Goal: Check status: Check status

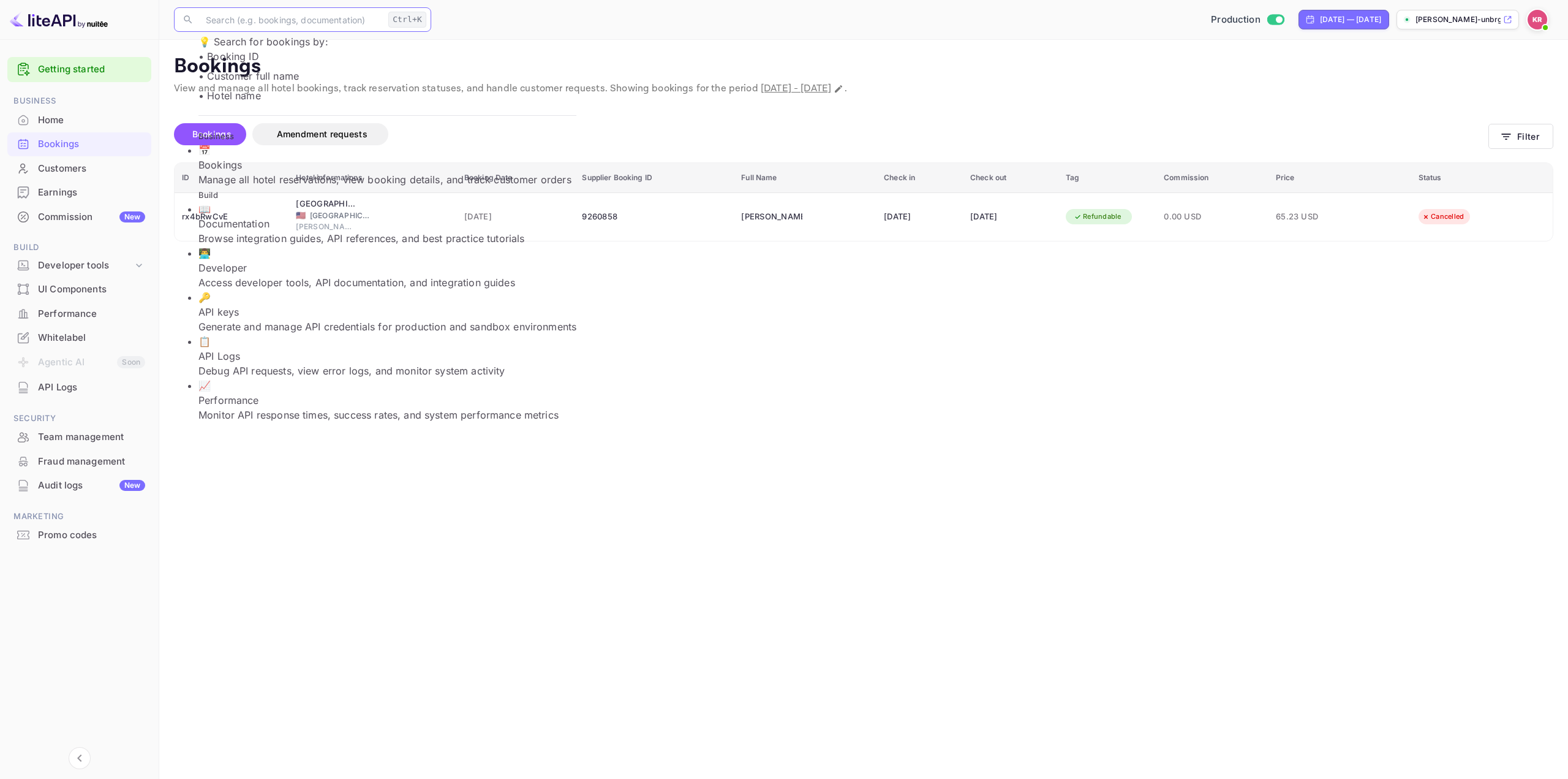
click at [288, 21] on input "text" at bounding box center [290, 19] width 185 height 24
click at [875, 363] on main "Bookings View and manage all hotel bookings, track reservation statuses, and ha…" at bounding box center [864, 409] width 1409 height 739
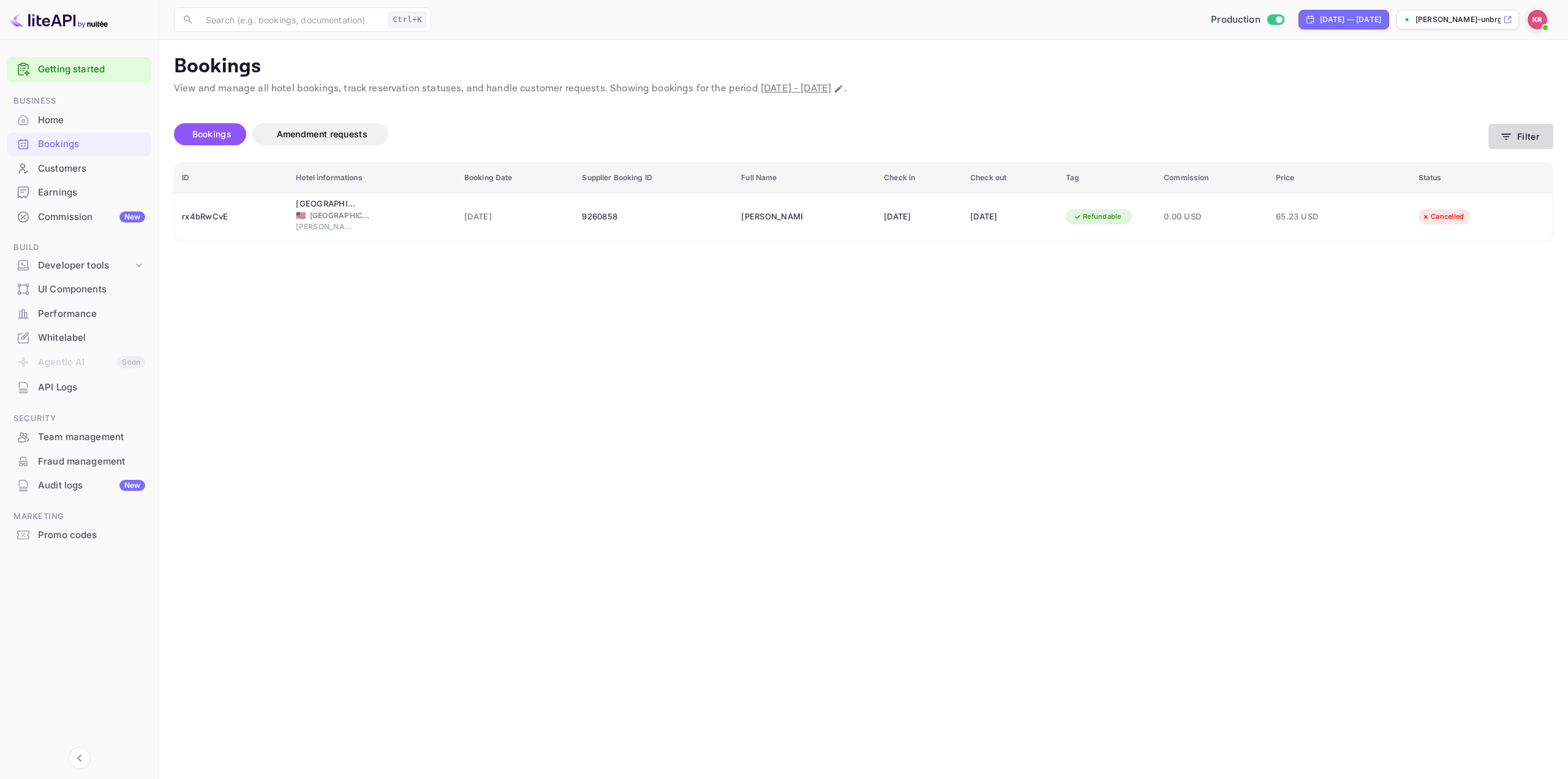
click at [1527, 138] on button "Filter" at bounding box center [1520, 136] width 65 height 25
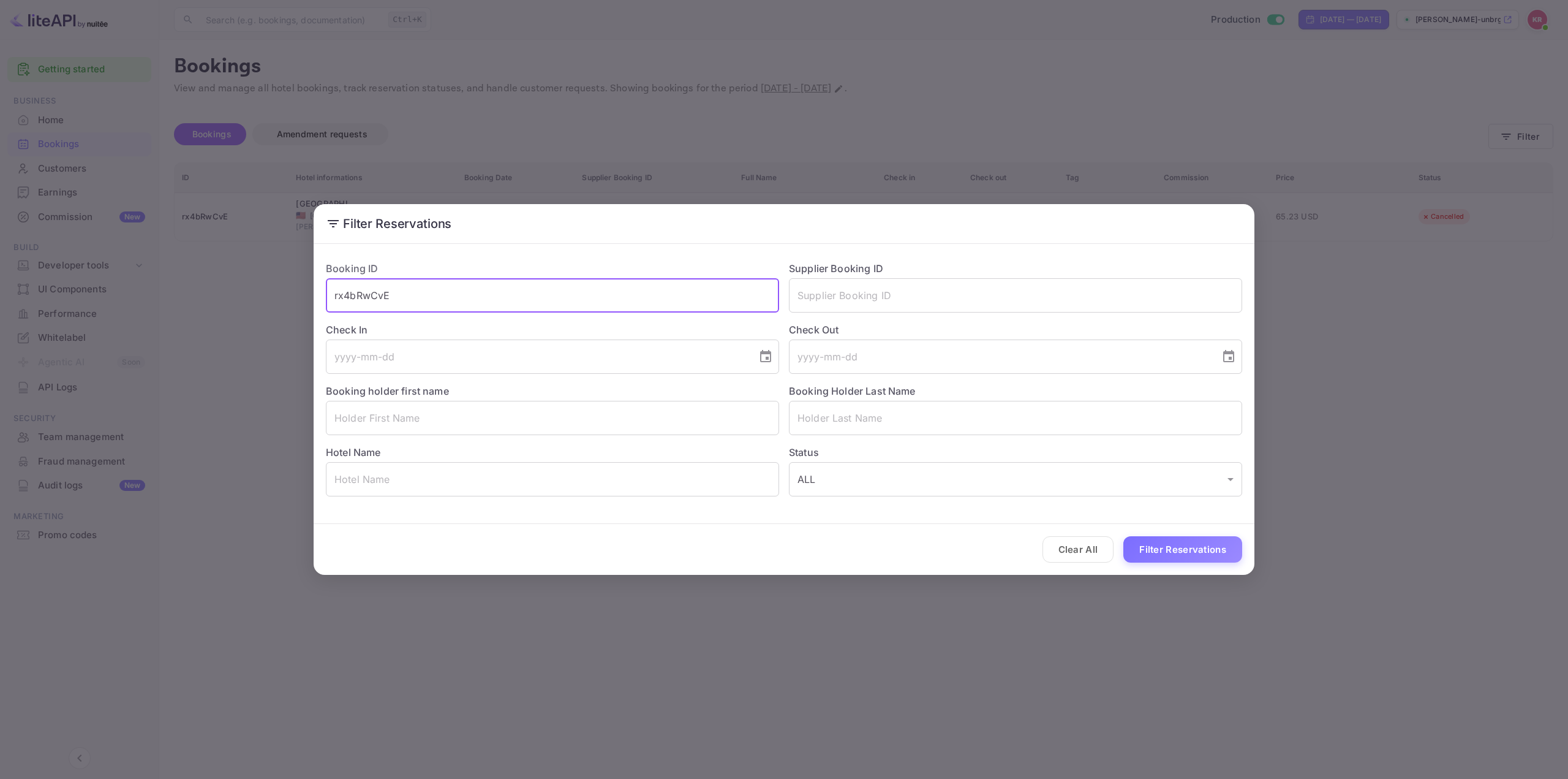
click at [716, 290] on input "rx4bRwCvE" at bounding box center [552, 295] width 453 height 34
paste input "ACuLN5IIK"
drag, startPoint x: 222, startPoint y: 290, endPoint x: 112, endPoint y: 287, distance: 110.0
click at [112, 287] on div "Filter Reservations Booking ID rx4bRwCvEACuLN5IIK ​ Supplier Booking ID ​ Check…" at bounding box center [784, 389] width 1568 height 779
paste input "text"
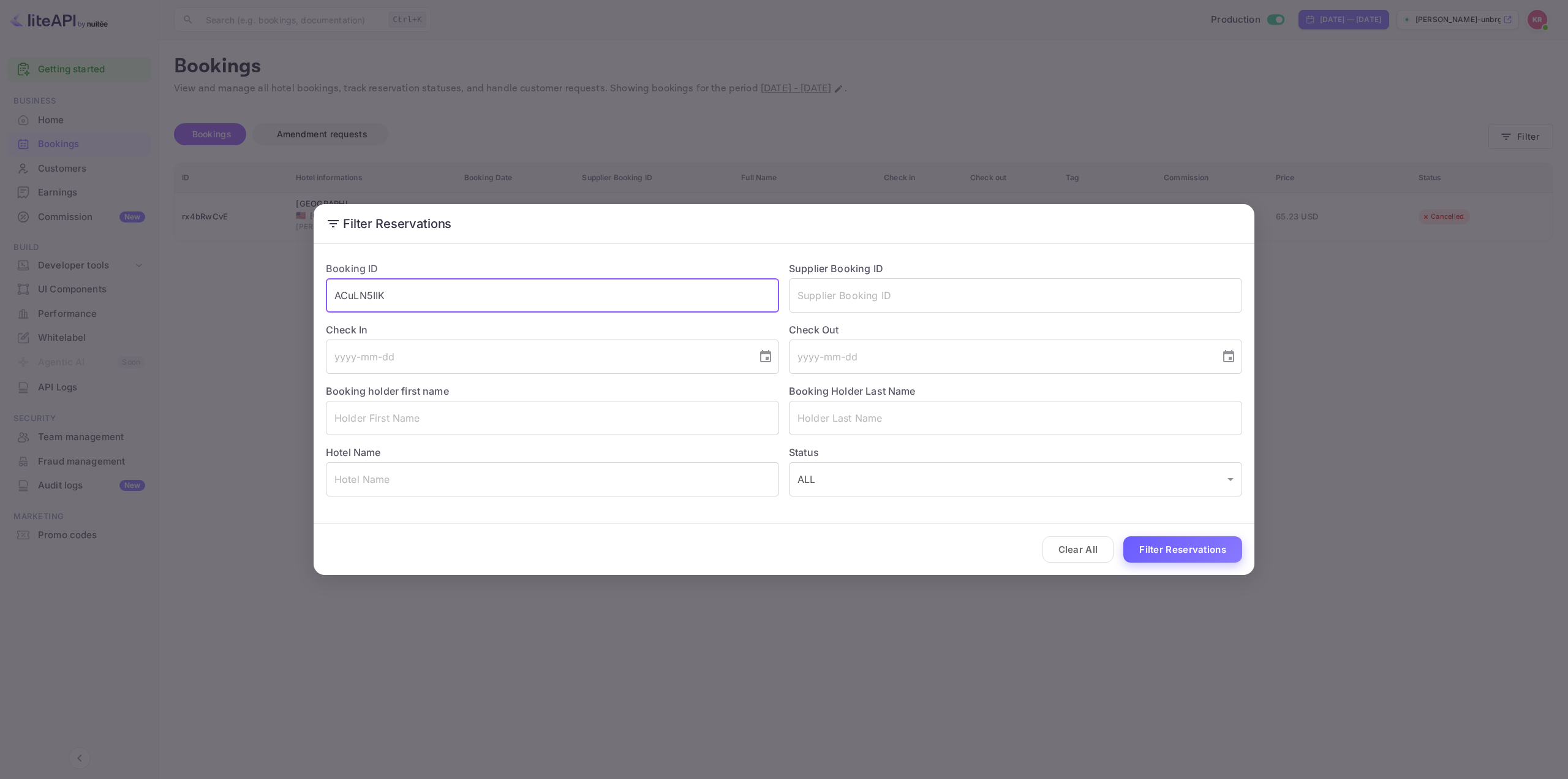
type input "ACuLN5IIK"
click at [1182, 547] on button "Filter Reservations" at bounding box center [1182, 549] width 119 height 27
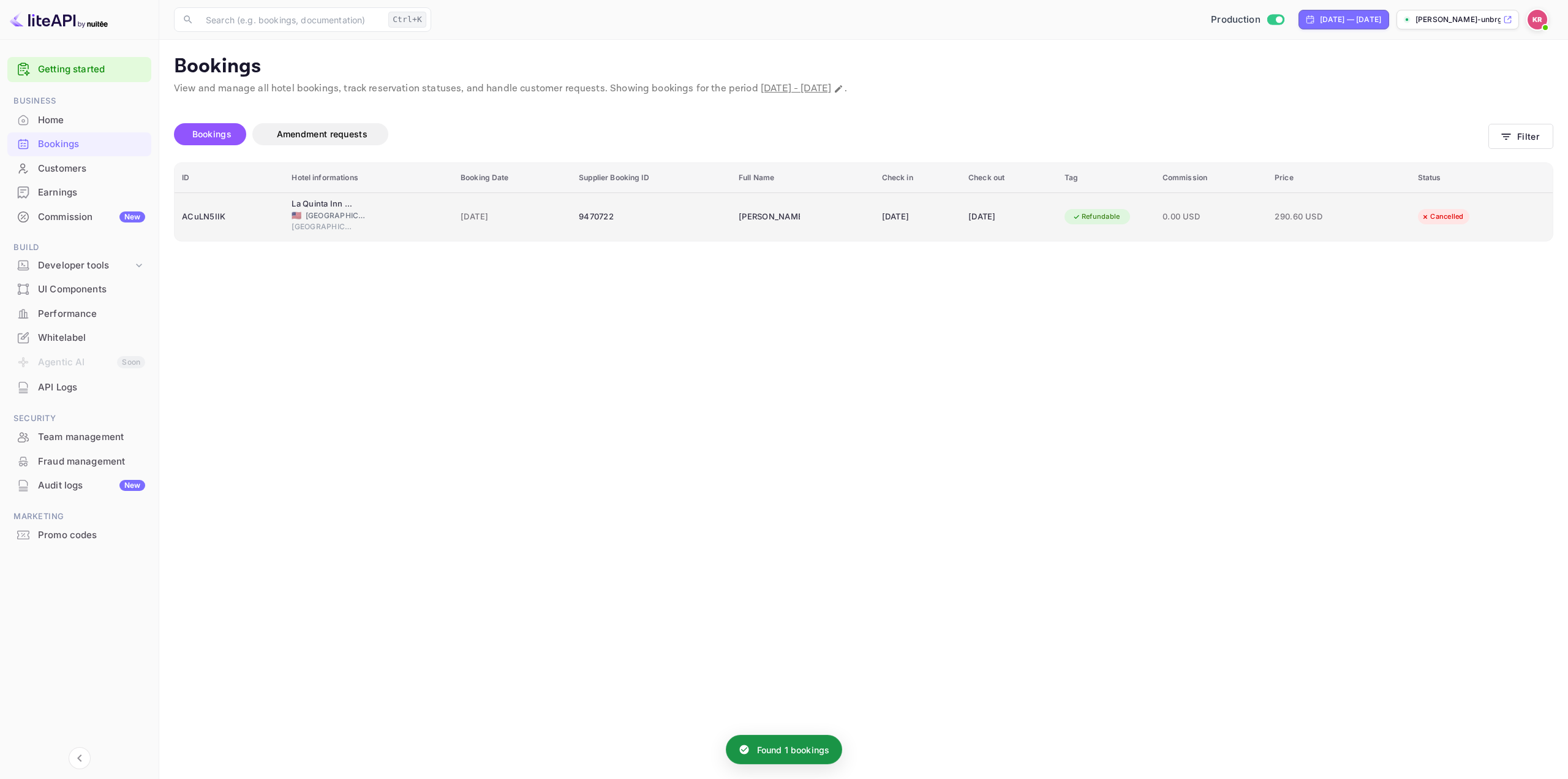
click at [974, 215] on div "[DATE]" at bounding box center [1009, 216] width 81 height 20
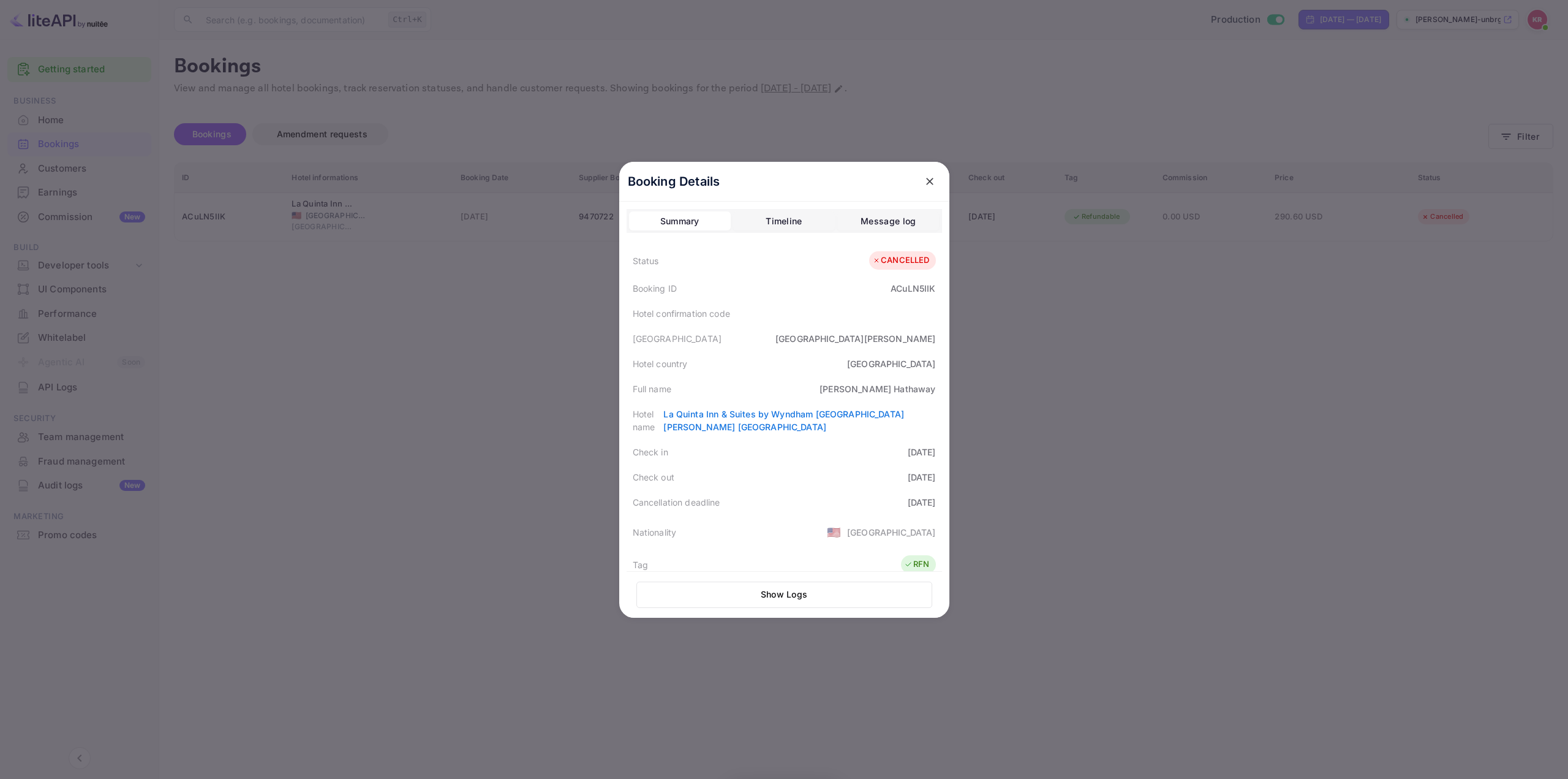
drag, startPoint x: 918, startPoint y: 472, endPoint x: 931, endPoint y: 482, distance: 16.4
click at [928, 481] on div "Status CANCELLED Booking ID ACuLN5IIK Hotel confirmation code Hotel city [GEOGR…" at bounding box center [784, 563] width 315 height 635
click at [1053, 475] on div at bounding box center [784, 389] width 1568 height 779
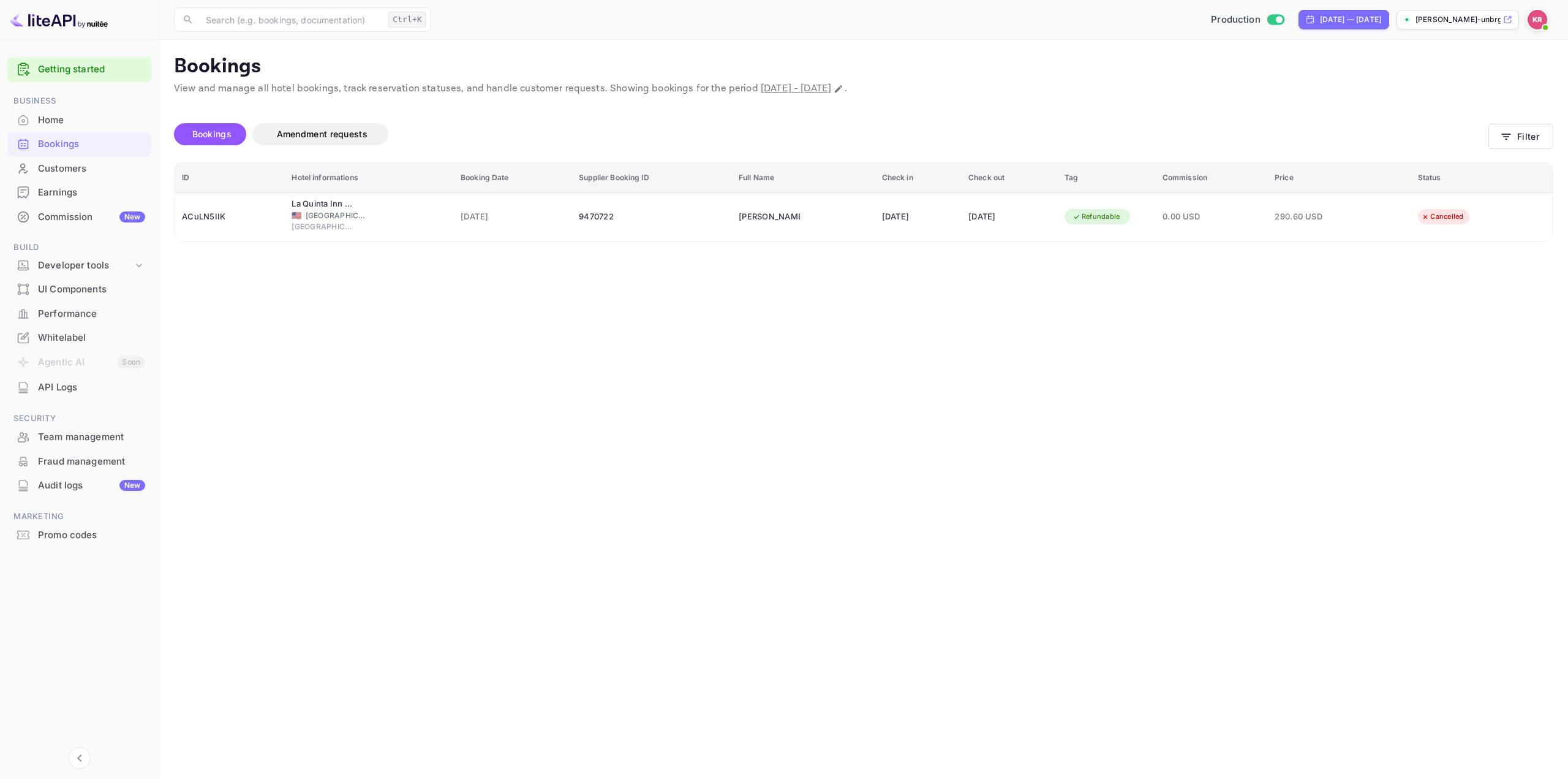
click at [81, 123] on div "Home" at bounding box center [91, 120] width 107 height 14
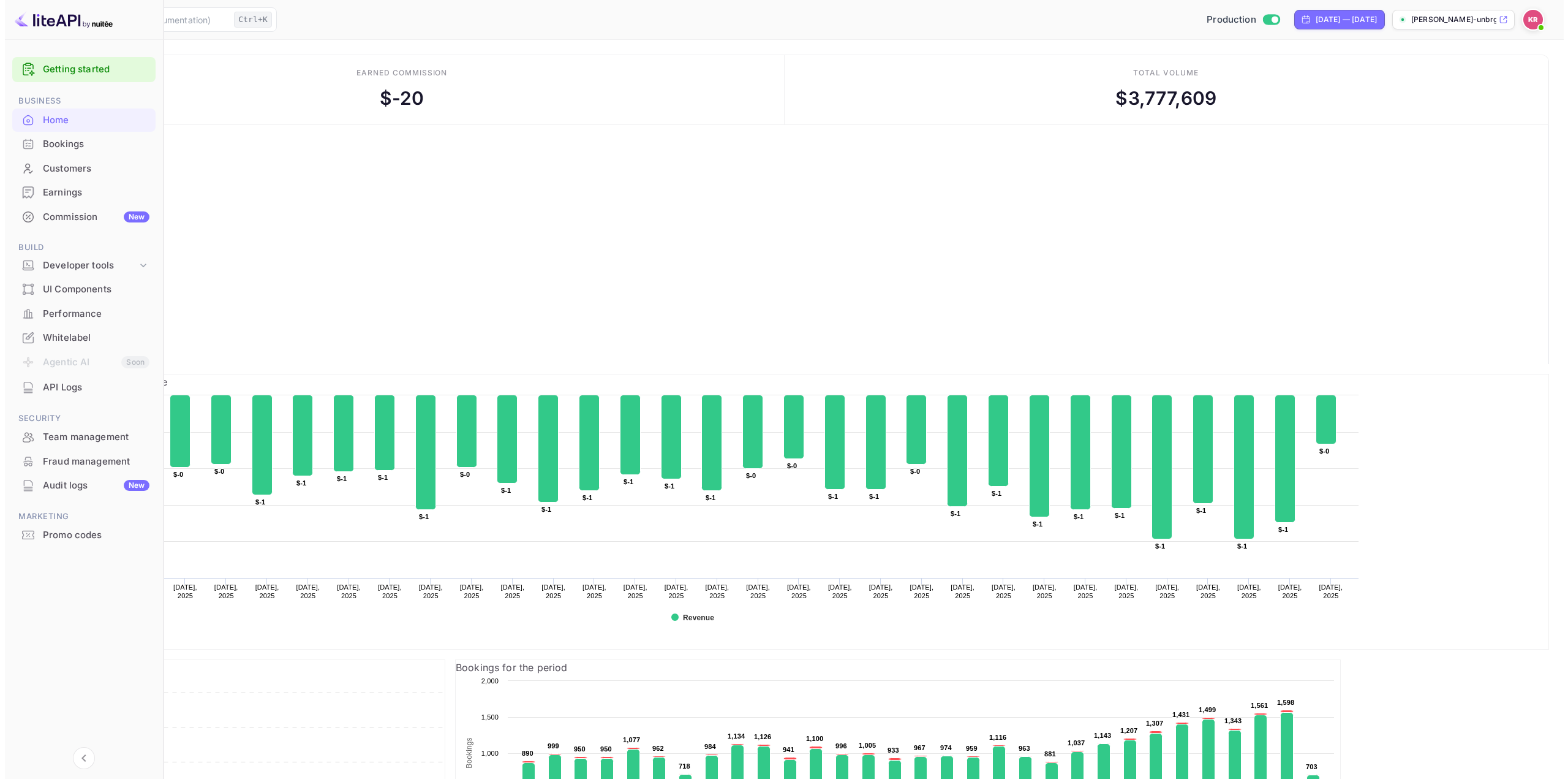
scroll to position [10, 10]
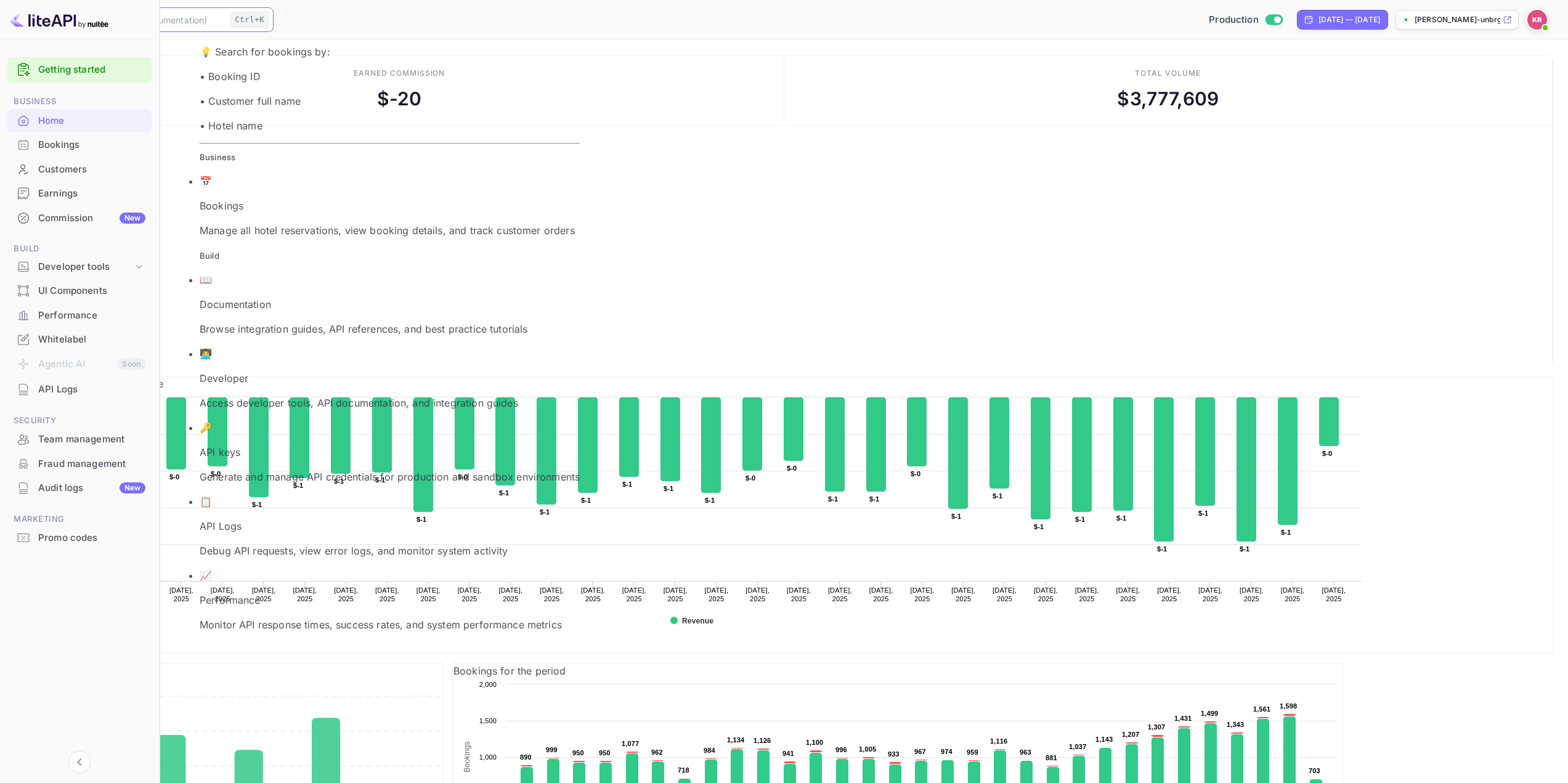
click at [225, 20] on input "text" at bounding box center [132, 19] width 186 height 24
paste input "ACuLN5IIK"
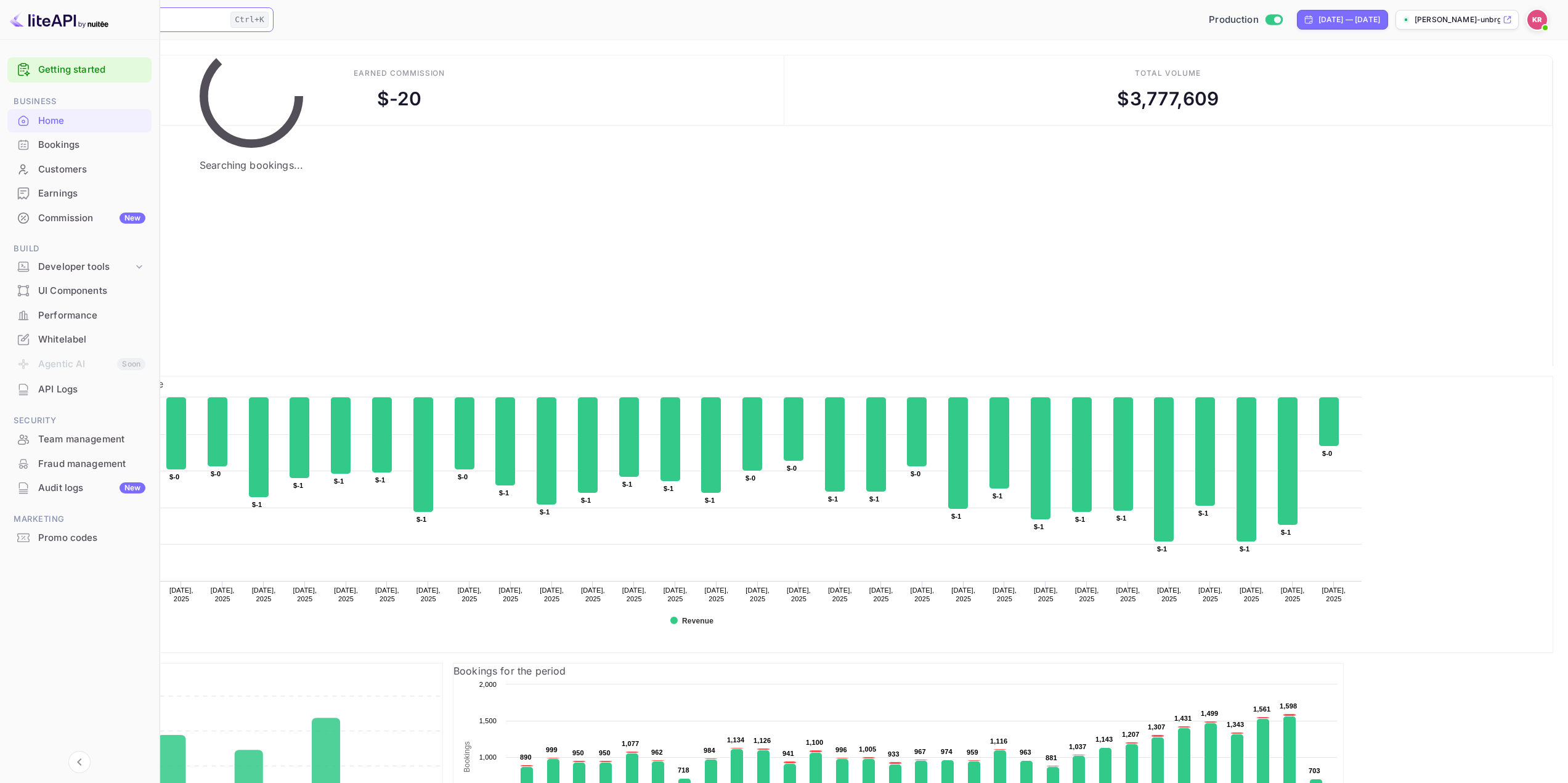
type input "ACuLN5IIK"
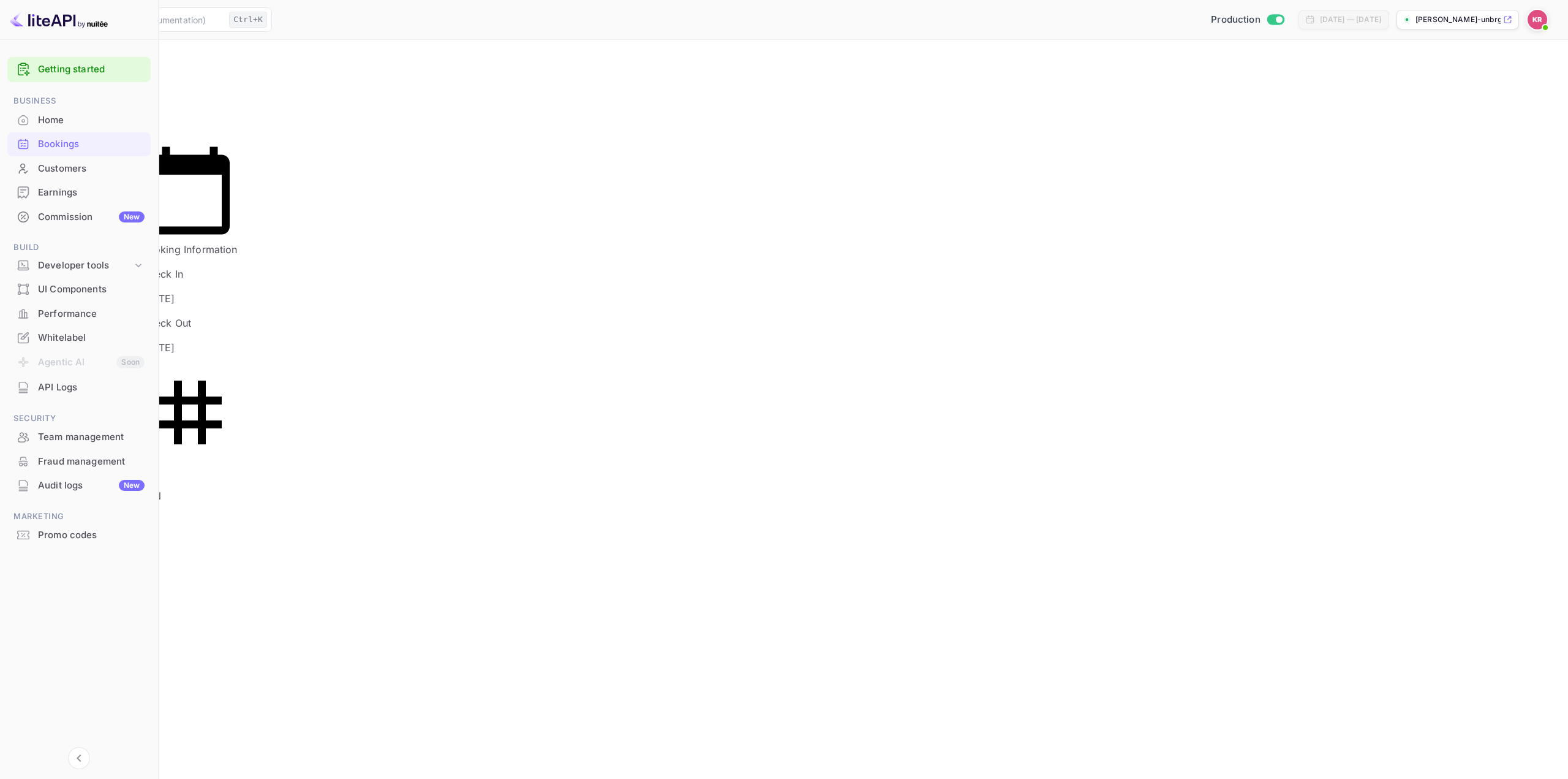
drag, startPoint x: 1489, startPoint y: 140, endPoint x: 1521, endPoint y: 169, distance: 43.2
click at [237, 169] on div "Booking Information Check In [DATE] Check Out [DATE] Tag RFN" at bounding box center [184, 340] width 105 height 433
click at [1407, 295] on div at bounding box center [784, 389] width 1568 height 779
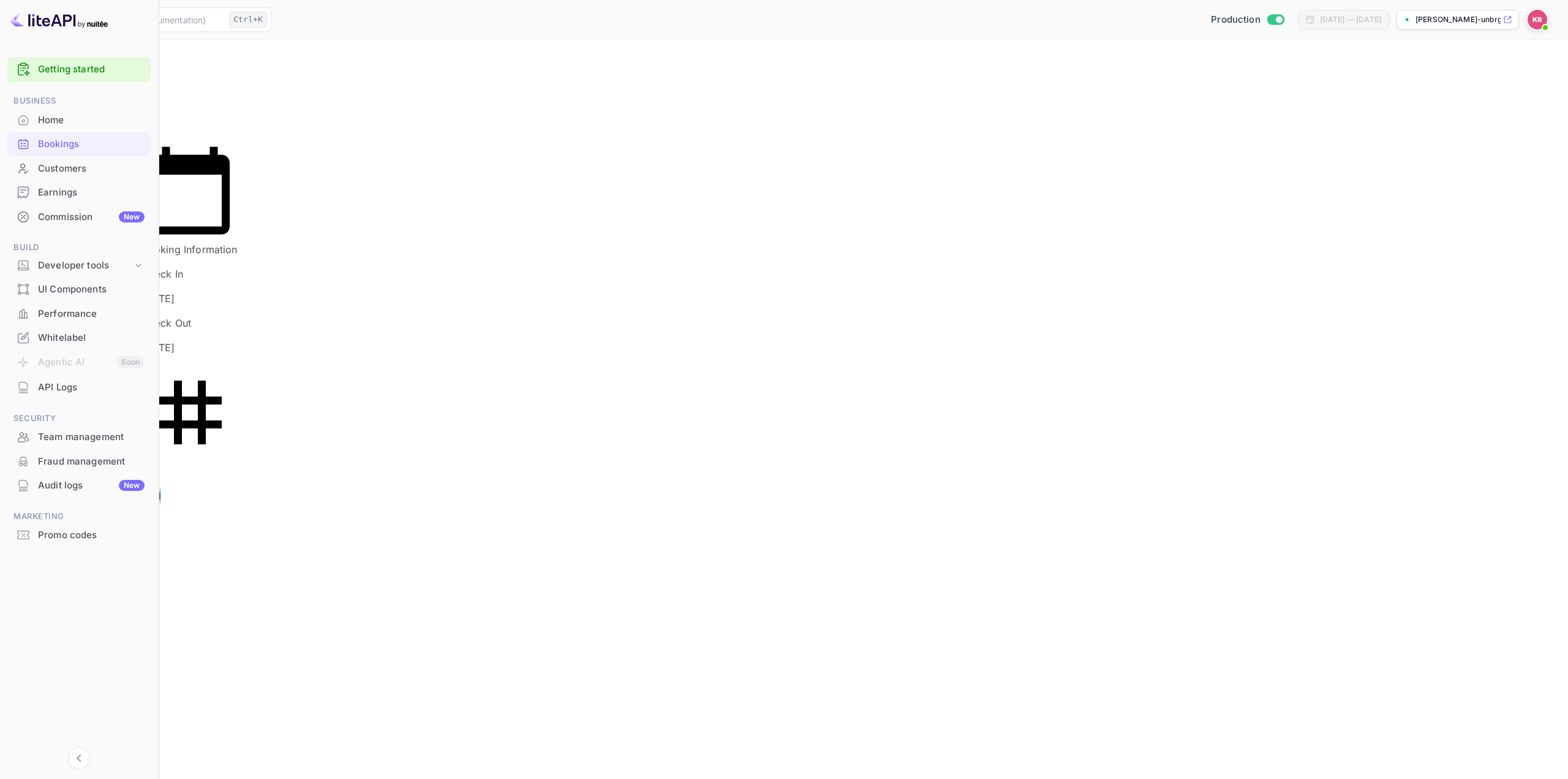
drag, startPoint x: 1522, startPoint y: 188, endPoint x: 1541, endPoint y: 195, distance: 20.2
click at [237, 365] on div "Tag RFN" at bounding box center [190, 434] width 95 height 138
